Goal: Task Accomplishment & Management: Manage account settings

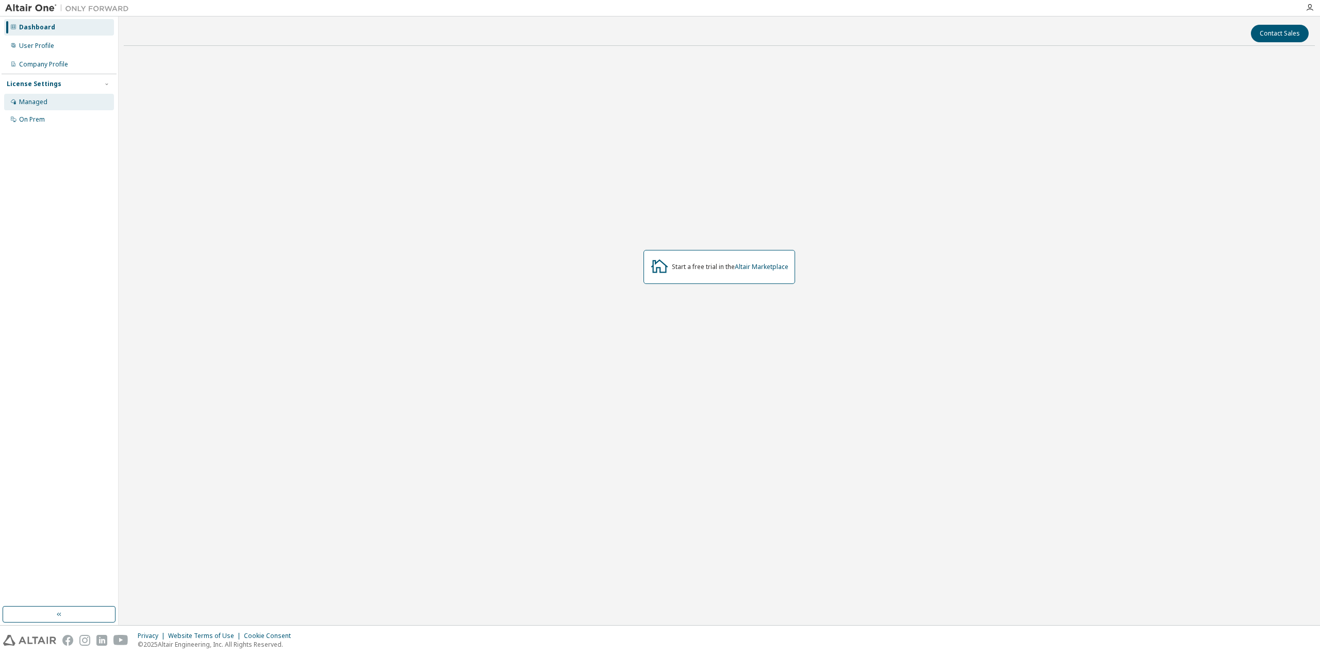
click at [24, 104] on div "Managed" at bounding box center [33, 102] width 28 height 8
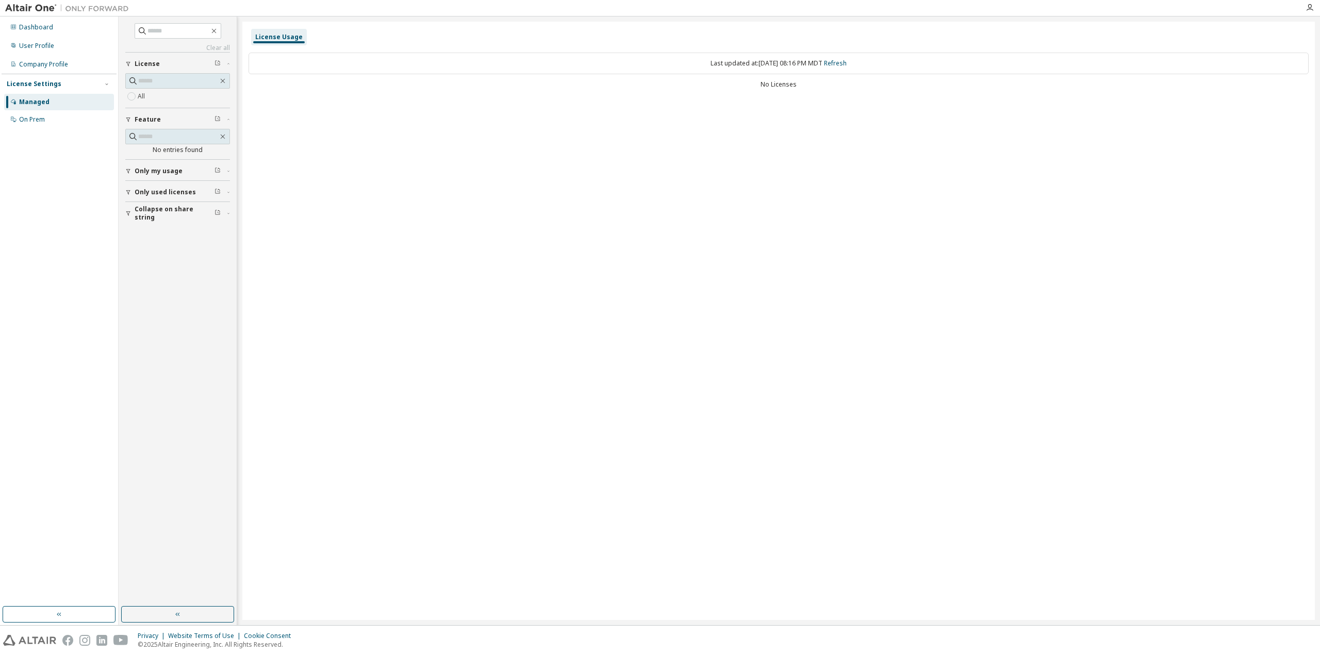
click at [158, 93] on div "All" at bounding box center [177, 96] width 105 height 12
click at [158, 193] on span "Only used licenses" at bounding box center [165, 192] width 61 height 8
click at [53, 45] on div "User Profile" at bounding box center [36, 46] width 35 height 8
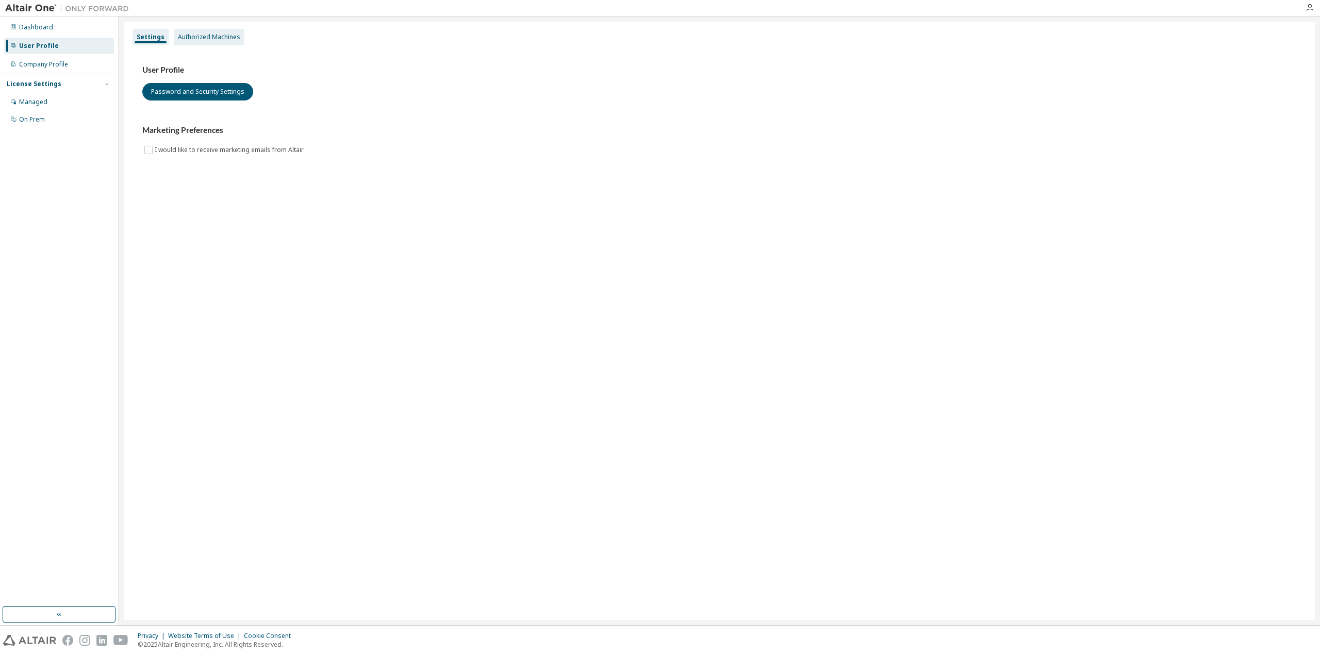
click at [206, 39] on div "Authorized Machines" at bounding box center [209, 37] width 62 height 8
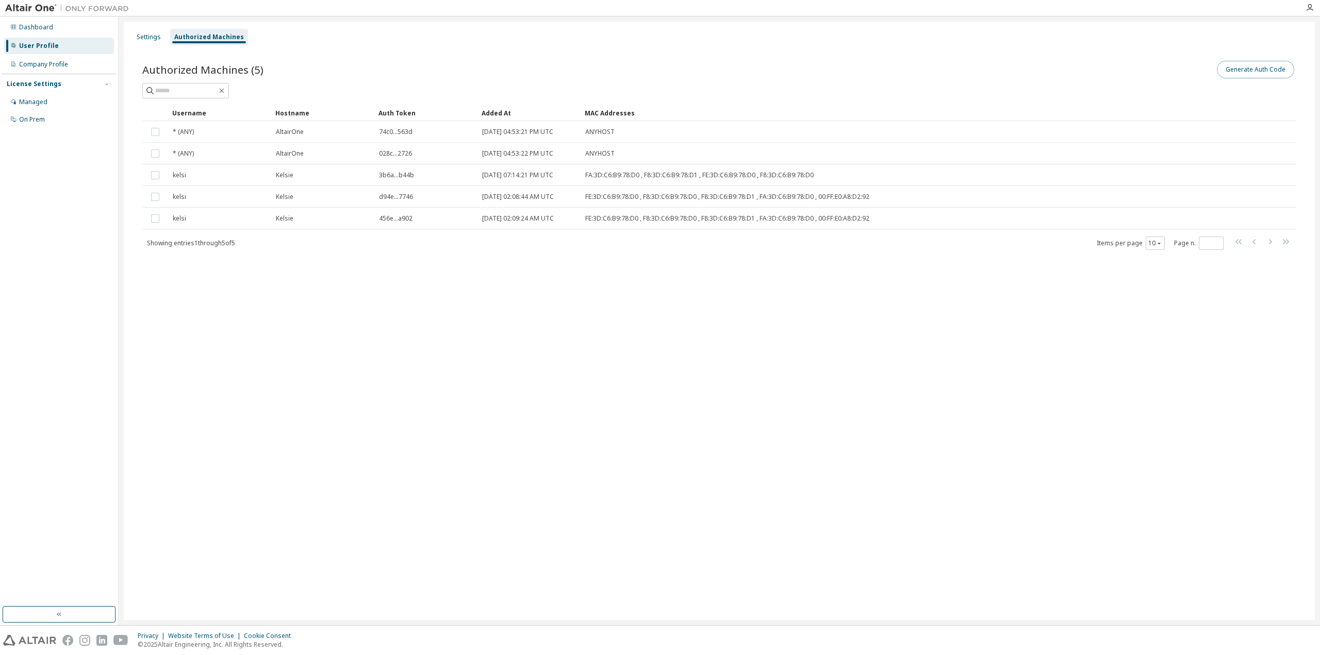
click at [1278, 67] on button "Generate Auth Code" at bounding box center [1255, 70] width 77 height 18
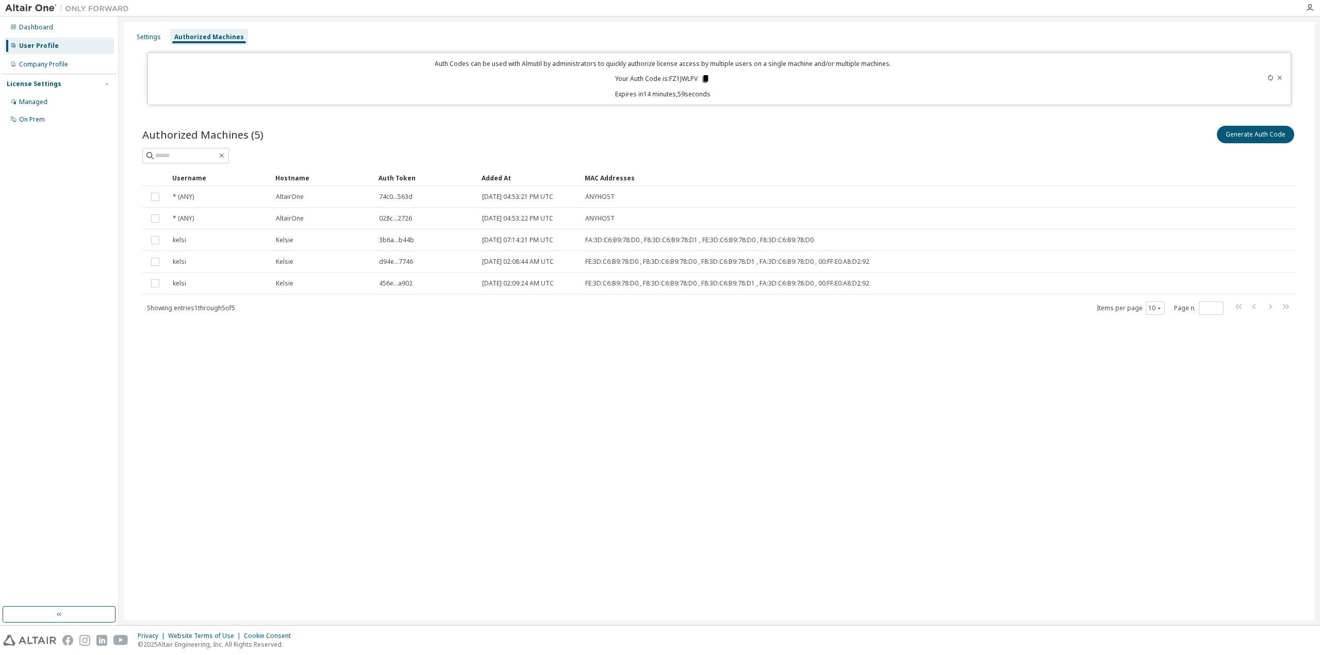
click at [706, 77] on icon at bounding box center [706, 78] width 6 height 7
click at [550, 98] on p "Expires in 14 minutes, 37 seconds" at bounding box center [662, 94] width 1017 height 9
click at [1308, 4] on icon "button" at bounding box center [1310, 8] width 8 height 8
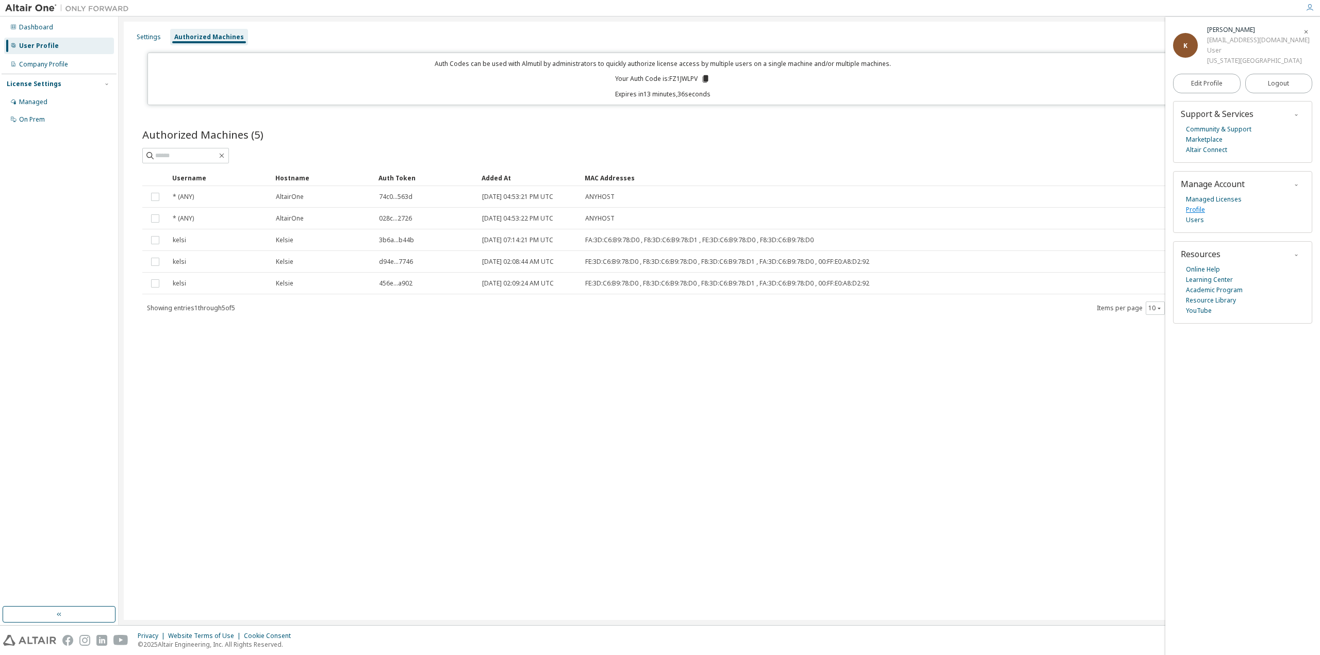
click at [1195, 214] on link "Profile" at bounding box center [1195, 210] width 19 height 10
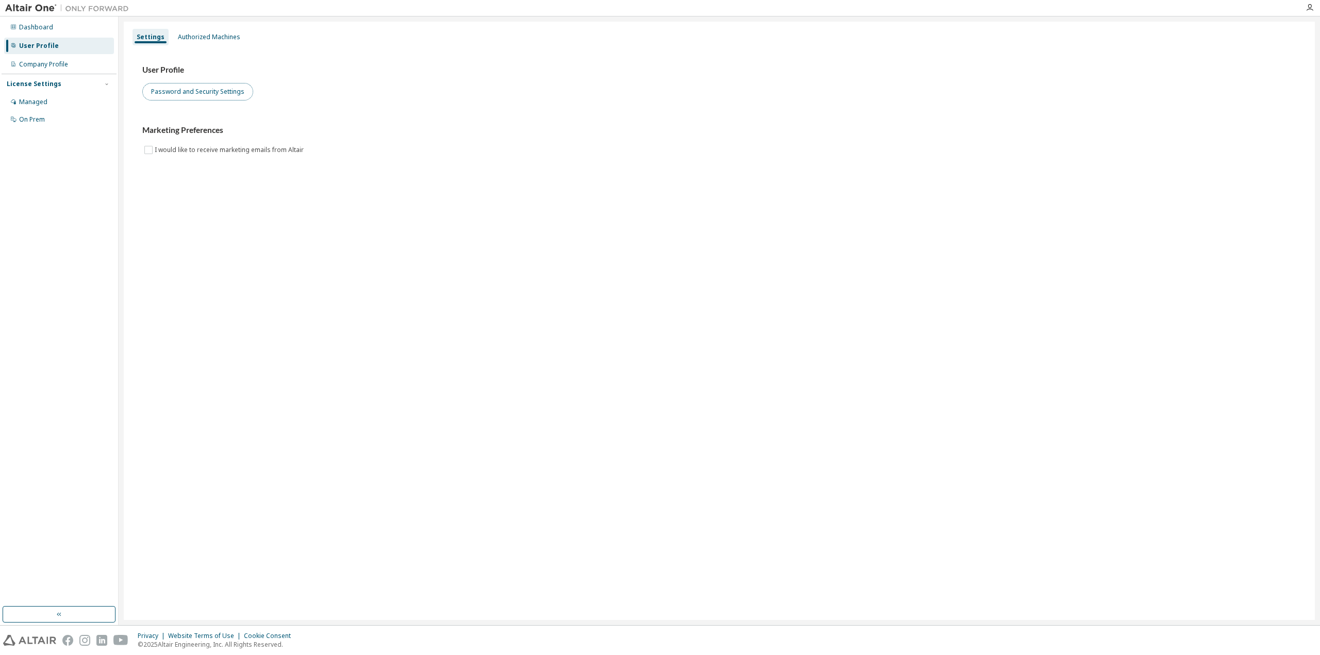
click at [176, 96] on button "Password and Security Settings" at bounding box center [197, 92] width 111 height 18
click at [220, 32] on div "Authorized Machines" at bounding box center [209, 37] width 71 height 16
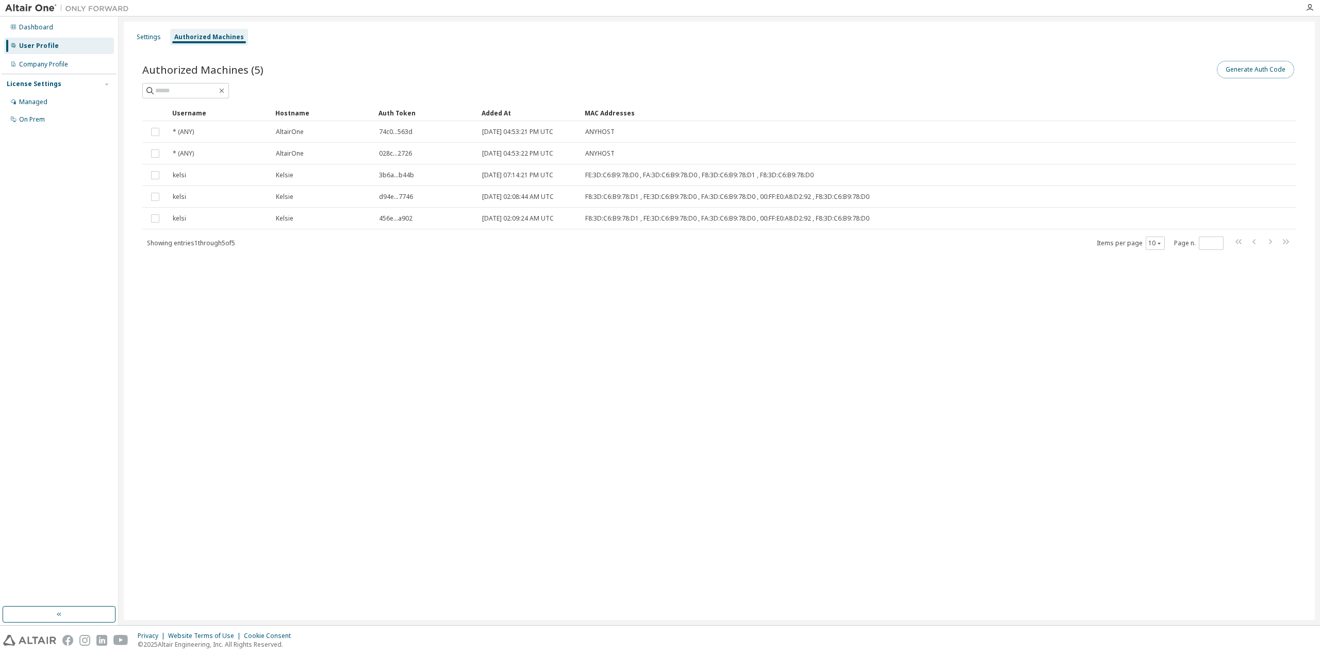
click at [1277, 67] on button "Generate Auth Code" at bounding box center [1255, 70] width 77 height 18
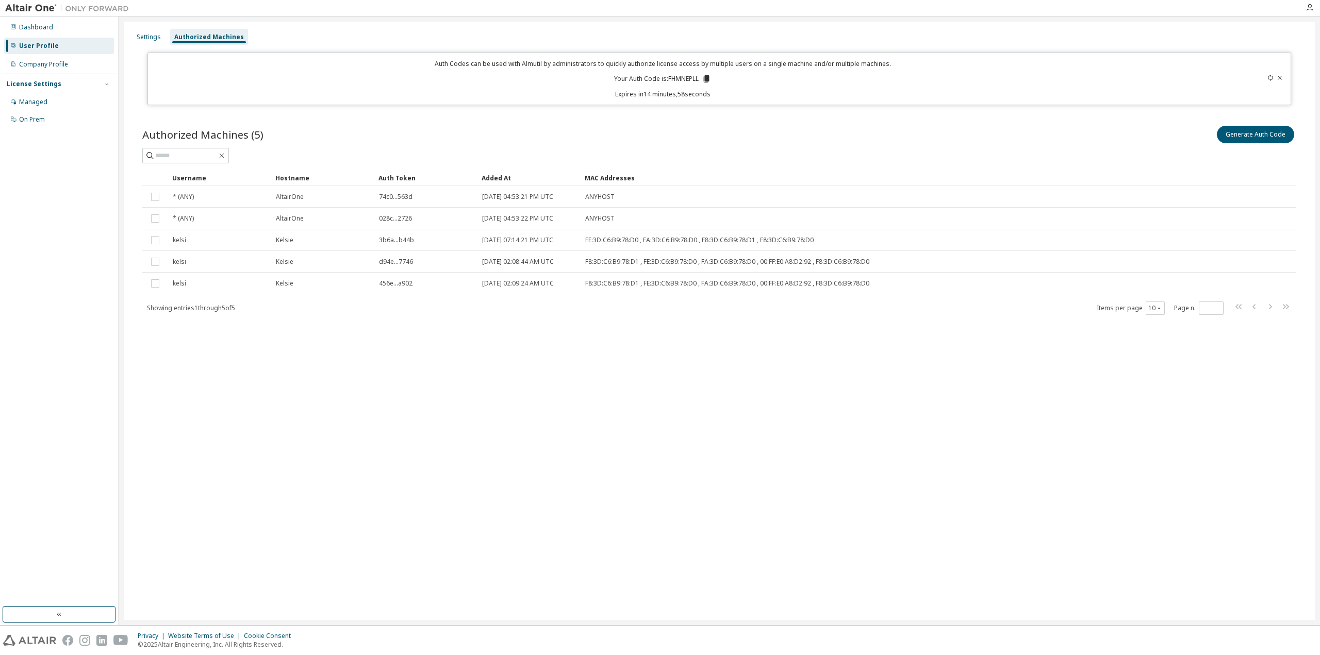
click at [705, 77] on icon at bounding box center [706, 78] width 9 height 9
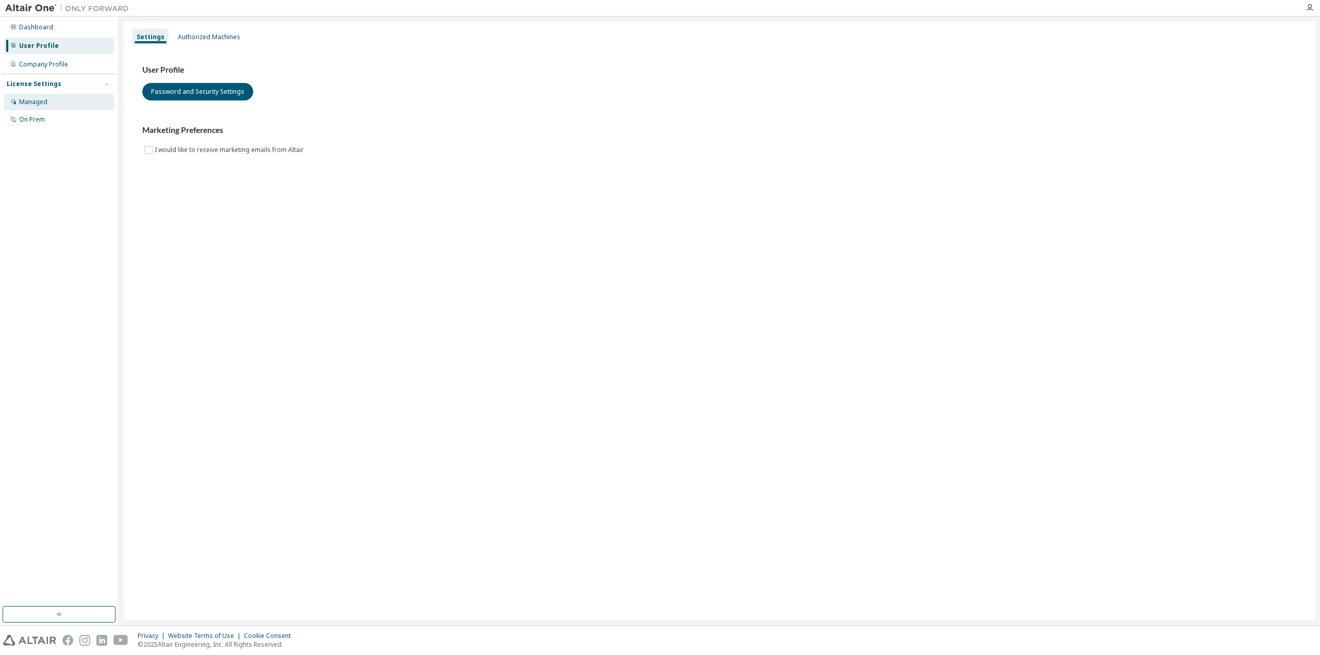
click at [53, 98] on div "Managed" at bounding box center [59, 102] width 110 height 16
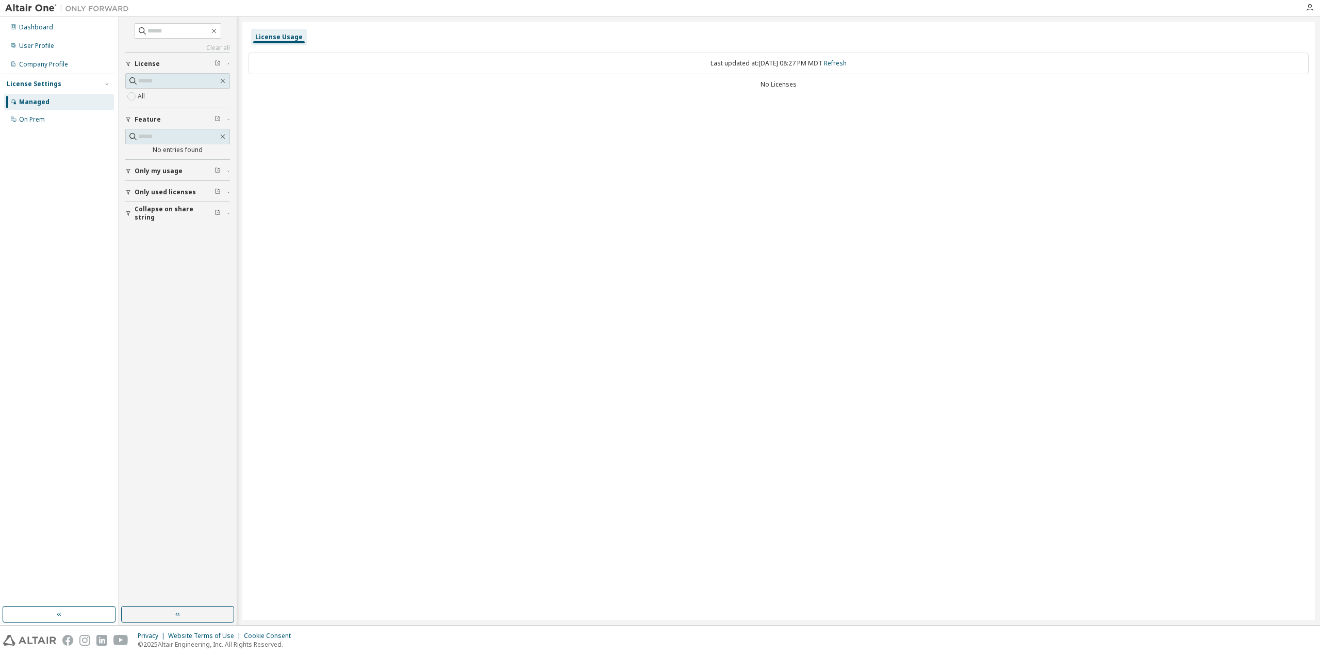
click at [184, 176] on button "Only my usage" at bounding box center [177, 171] width 105 height 23
click at [186, 231] on button "Only used licenses" at bounding box center [177, 222] width 105 height 23
click at [185, 268] on button "Collapse on share string" at bounding box center [177, 273] width 105 height 23
click at [161, 97] on div "All" at bounding box center [177, 96] width 105 height 12
click at [157, 171] on span "Only my usage" at bounding box center [159, 171] width 48 height 8
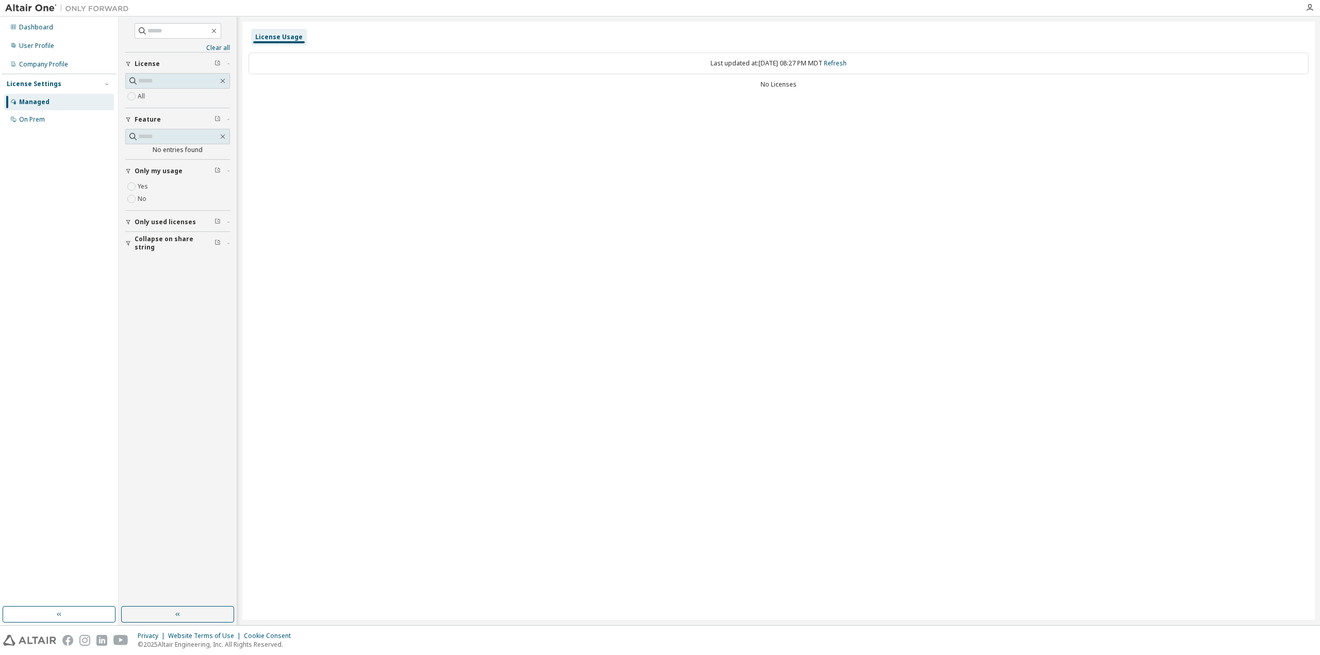
click at [142, 224] on span "Only used licenses" at bounding box center [165, 222] width 61 height 8
click at [216, 45] on link "Clear all" at bounding box center [177, 48] width 105 height 8
click at [48, 119] on div "On Prem" at bounding box center [59, 119] width 110 height 16
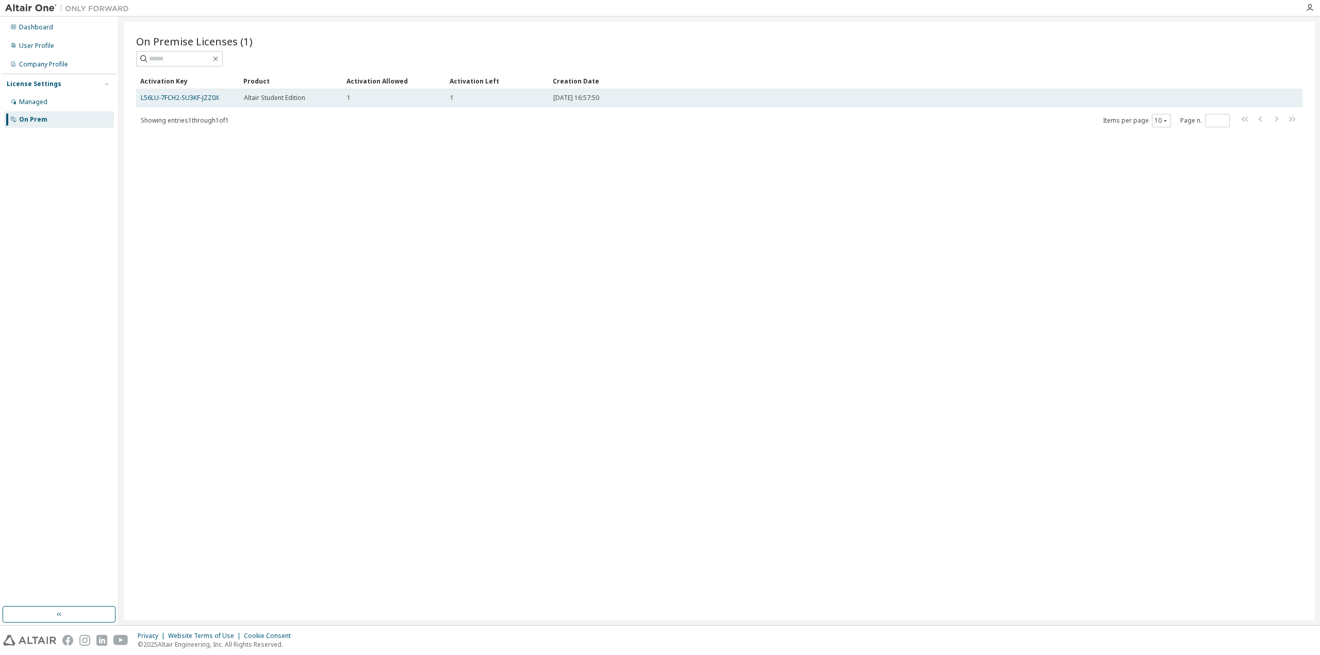
click at [197, 92] on td "L56LU-7FCH2-SU3KF-JZZ0X" at bounding box center [187, 98] width 103 height 18
click at [197, 97] on link "L56LU-7FCH2-SU3KF-JZZ0X" at bounding box center [180, 97] width 78 height 9
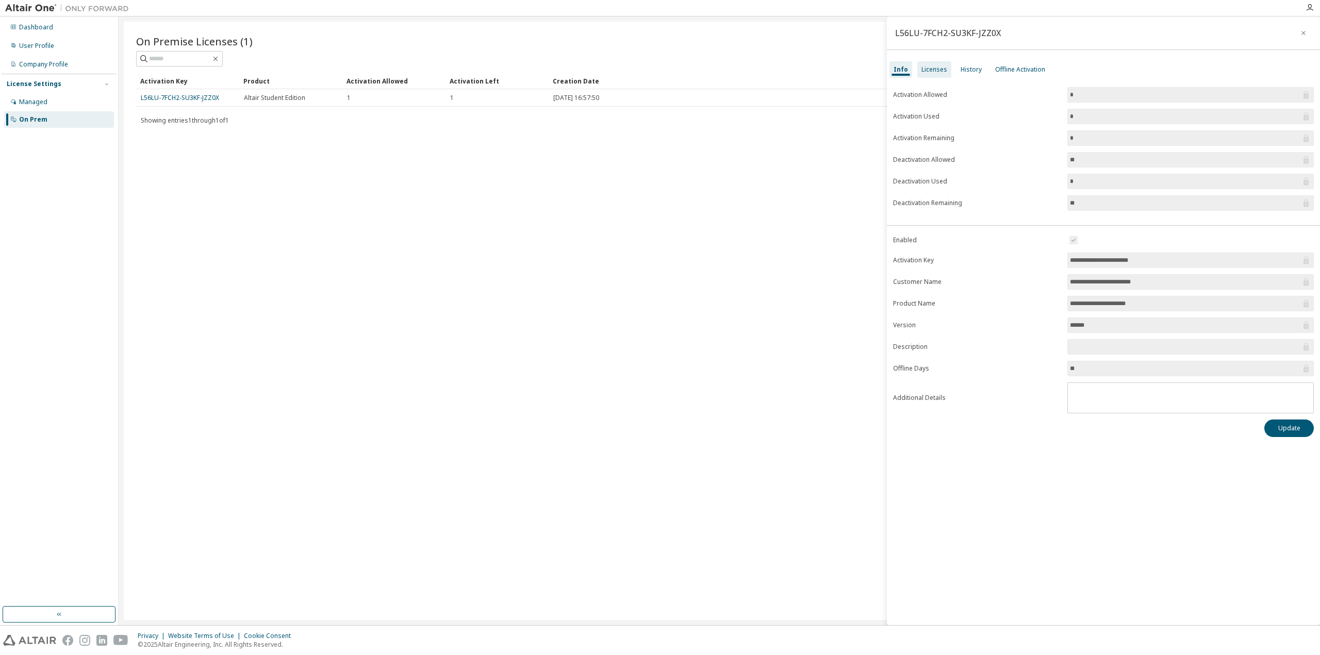
click at [940, 65] on div "Licenses" at bounding box center [934, 69] width 26 height 8
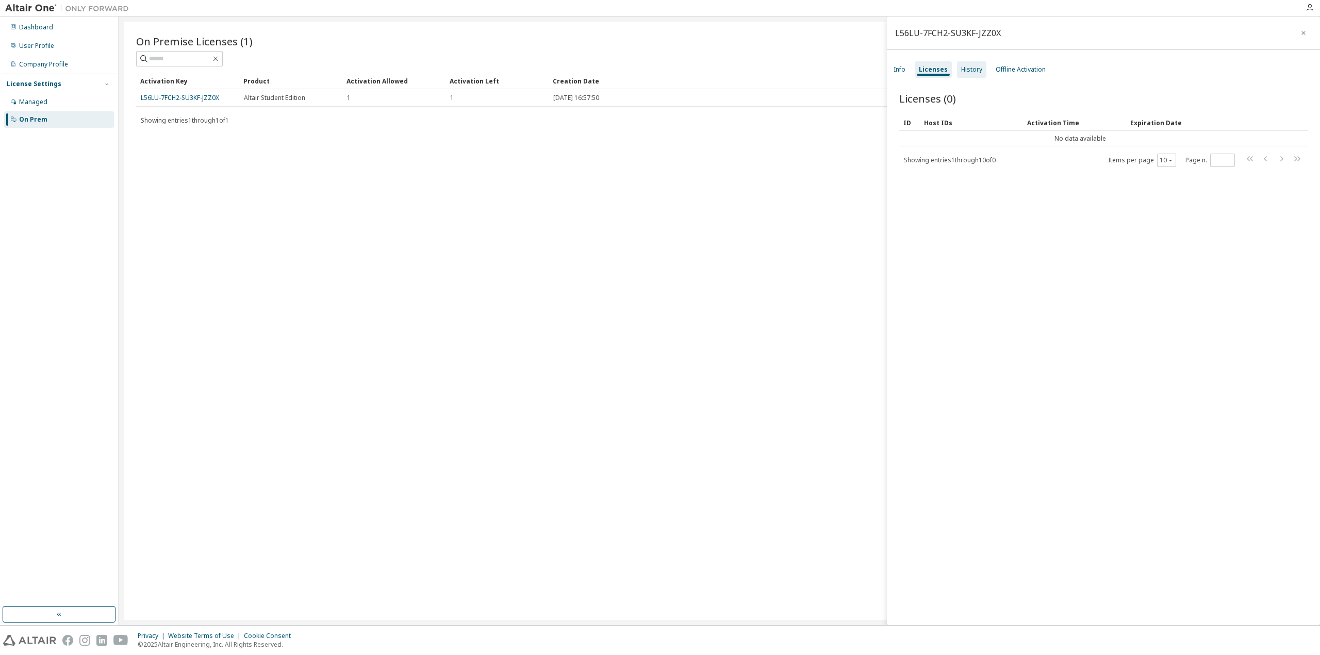
click at [983, 66] on div "History" at bounding box center [971, 69] width 29 height 16
click at [1012, 65] on div "Offline Activation" at bounding box center [1021, 69] width 50 height 8
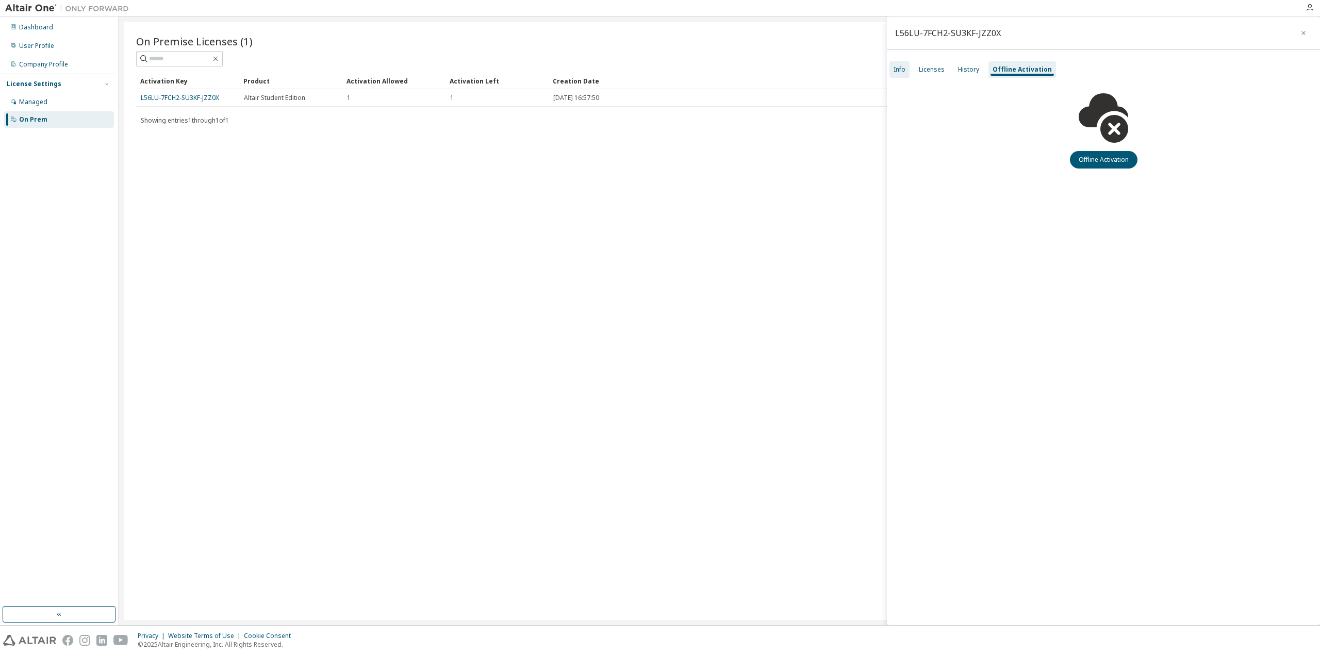
click at [899, 74] on div "Info" at bounding box center [899, 69] width 20 height 16
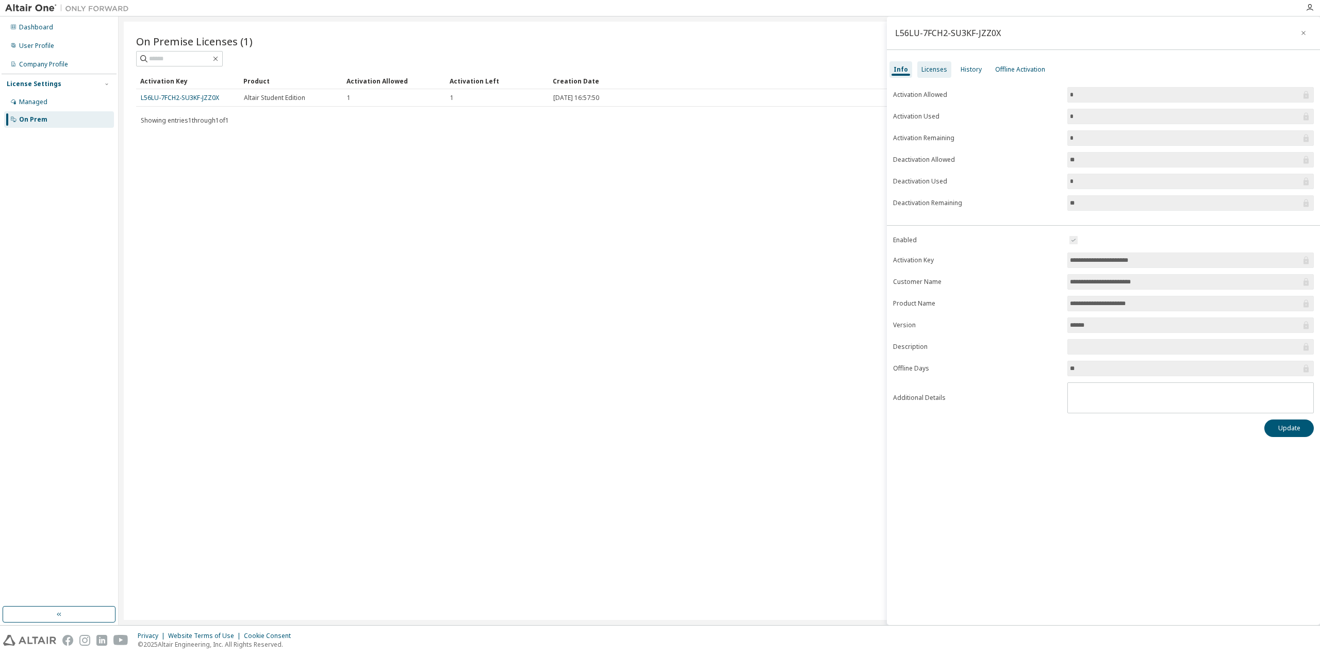
click at [929, 63] on div "Licenses" at bounding box center [934, 69] width 34 height 16
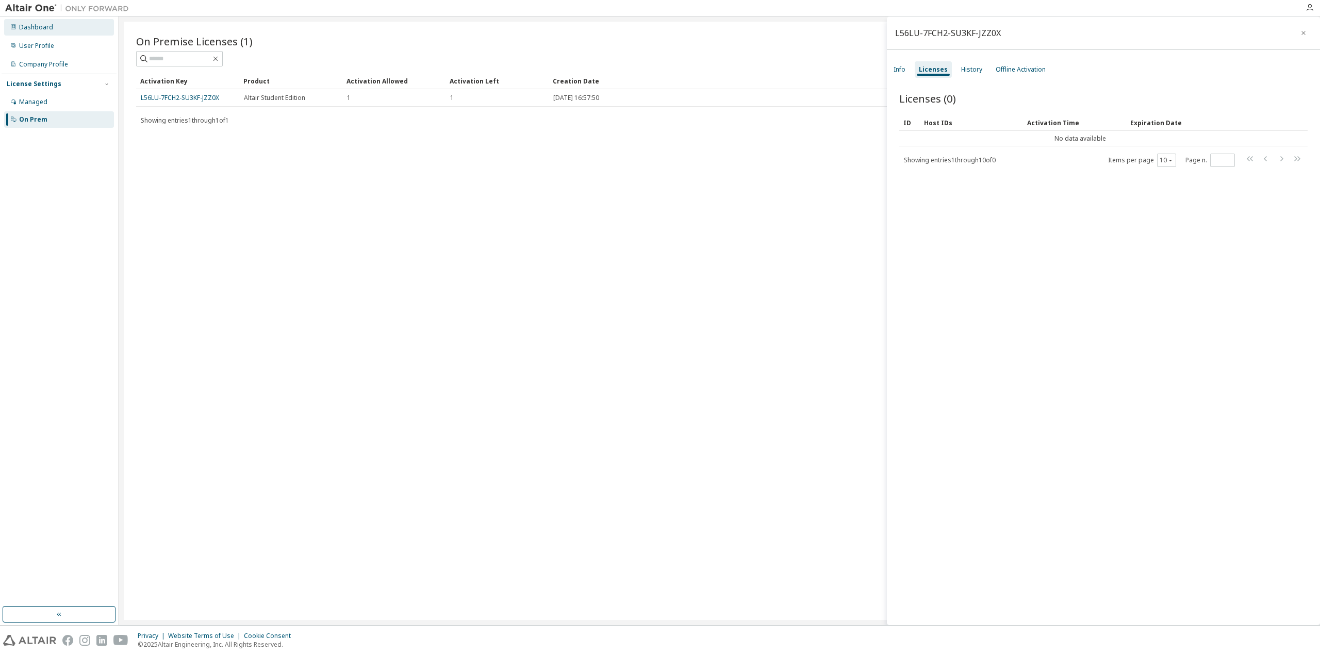
click at [57, 29] on div "Dashboard" at bounding box center [59, 27] width 110 height 16
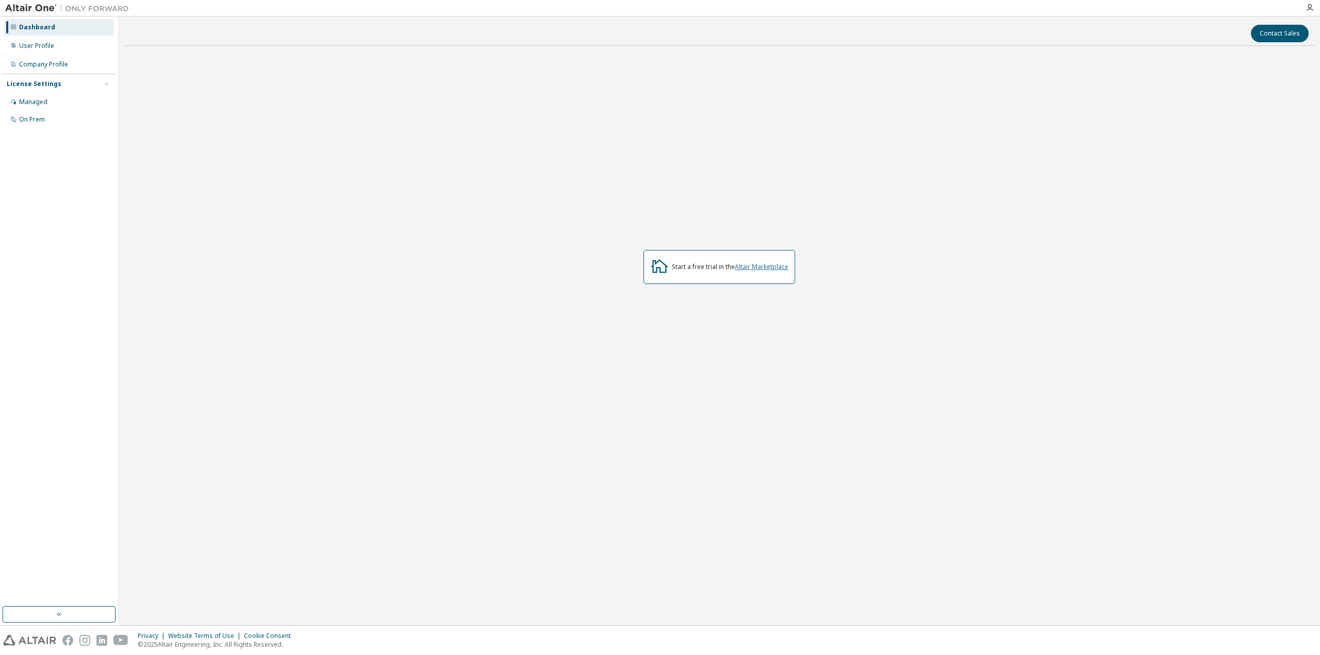
click at [758, 265] on link "Altair Marketplace" at bounding box center [762, 266] width 54 height 9
